Goal: Find specific page/section: Find specific page/section

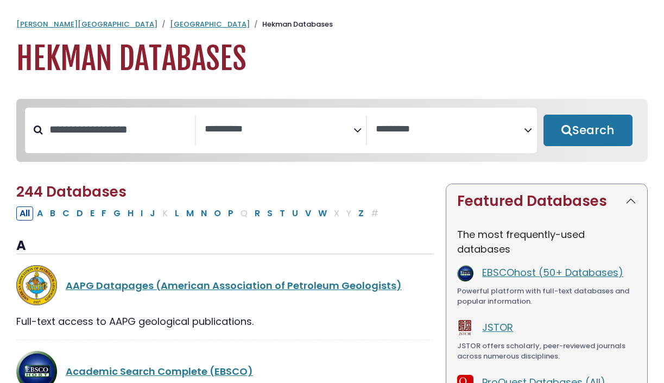
select select "Database Subject Filter"
select select "Database Vendors Filter"
click at [91, 215] on button "E" at bounding box center [92, 213] width 11 height 14
select select "Database Subject Filter"
select select "Database Vendors Filter"
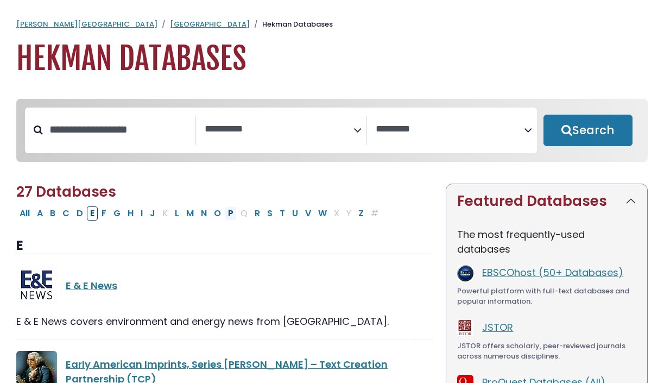
click at [231, 212] on button "P" at bounding box center [231, 213] width 12 height 14
select select "Database Subject Filter"
select select "Database Vendors Filter"
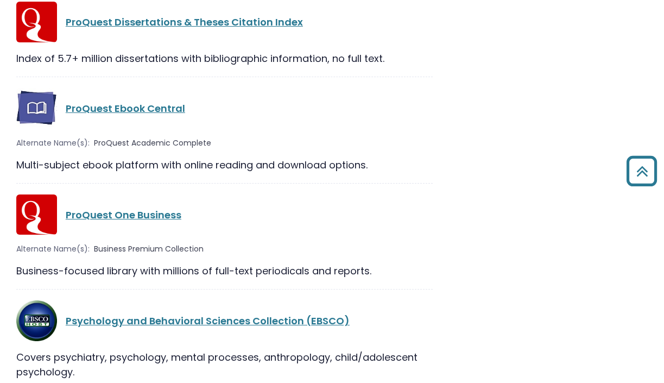
scroll to position [1535, 0]
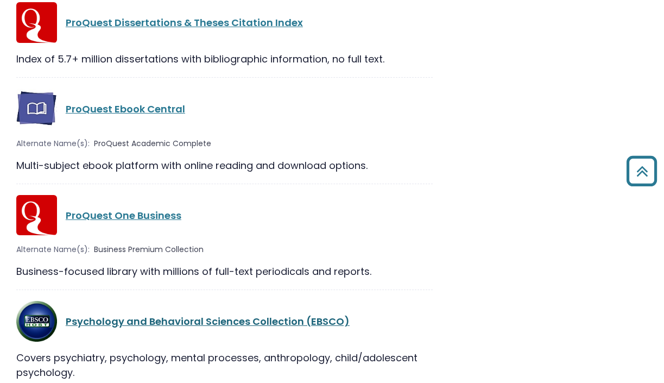
click at [218, 314] on link "Psychology and Behavioral Sciences Collection (EBSCO)" at bounding box center [208, 321] width 284 height 14
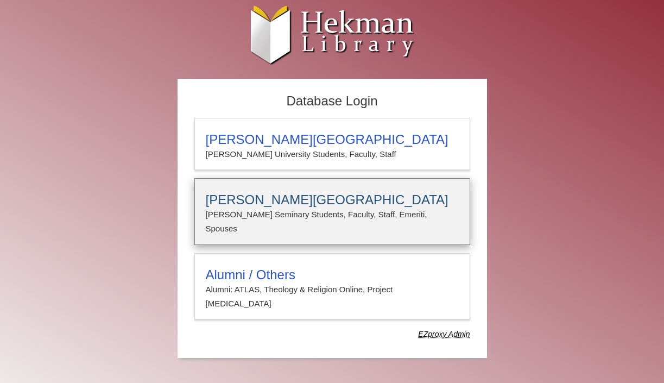
click at [336, 207] on h3 "[PERSON_NAME][GEOGRAPHIC_DATA]" at bounding box center [332, 199] width 253 height 15
